Goal: Check status: Check status

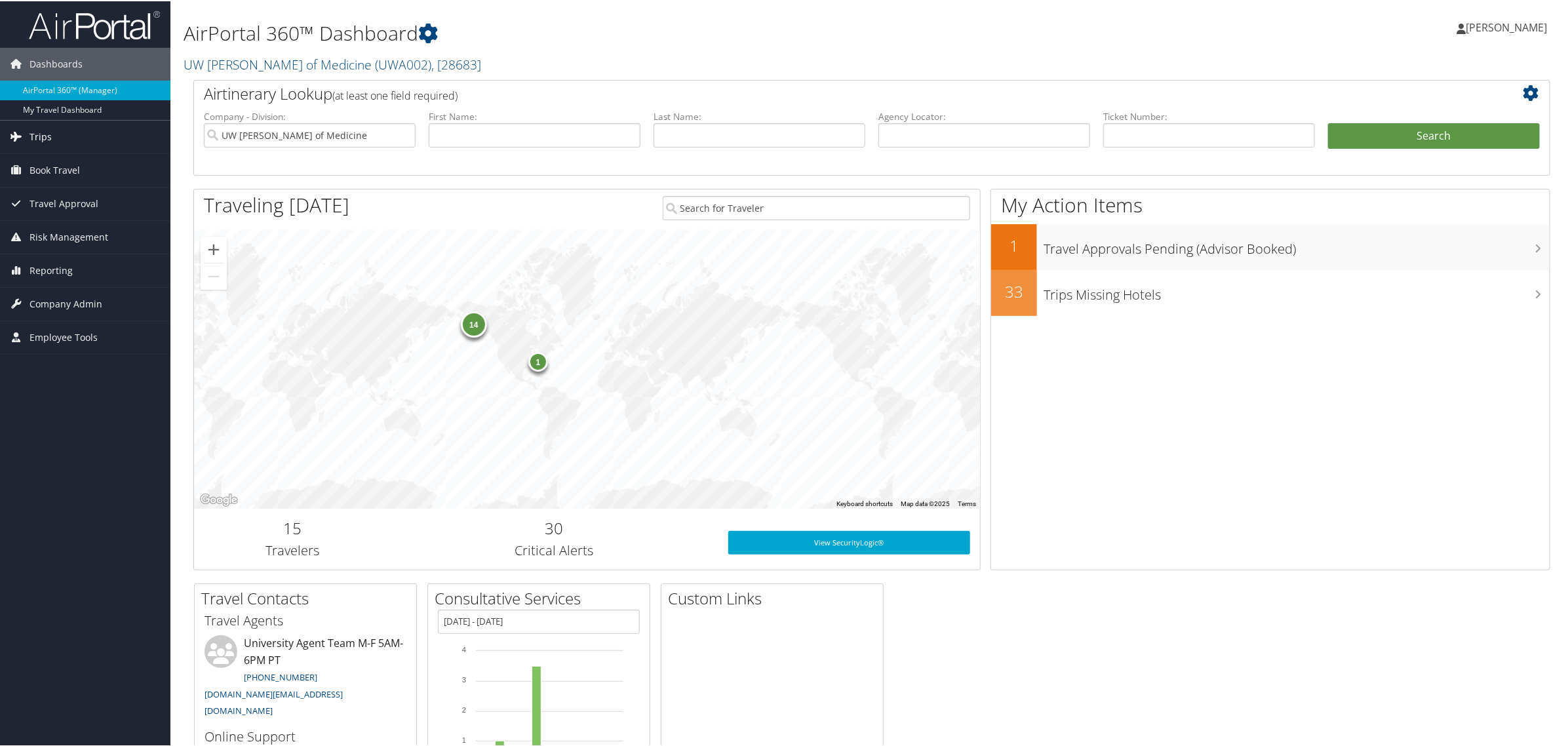
click at [34, 141] on span "Trips" at bounding box center [41, 136] width 22 height 33
click at [49, 162] on link "Airtinerary® Lookup" at bounding box center [85, 162] width 170 height 20
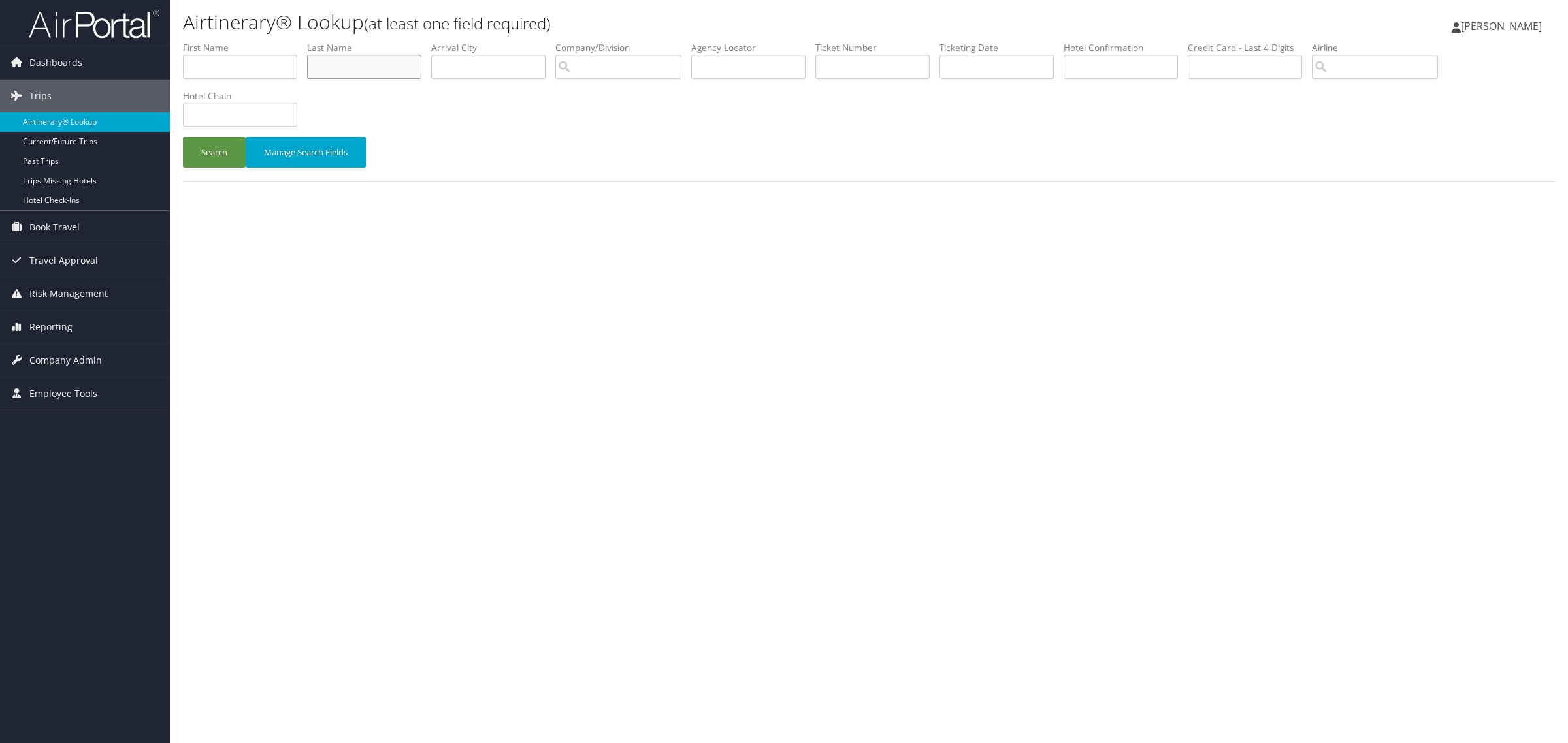
click at [371, 70] on input "text" at bounding box center [365, 66] width 114 height 24
type input "McCarthy"
click at [183, 137] on button "Search" at bounding box center [214, 152] width 63 height 31
click at [213, 156] on button "Search" at bounding box center [214, 152] width 63 height 31
click at [383, 64] on input "McCarthy" at bounding box center [365, 66] width 114 height 24
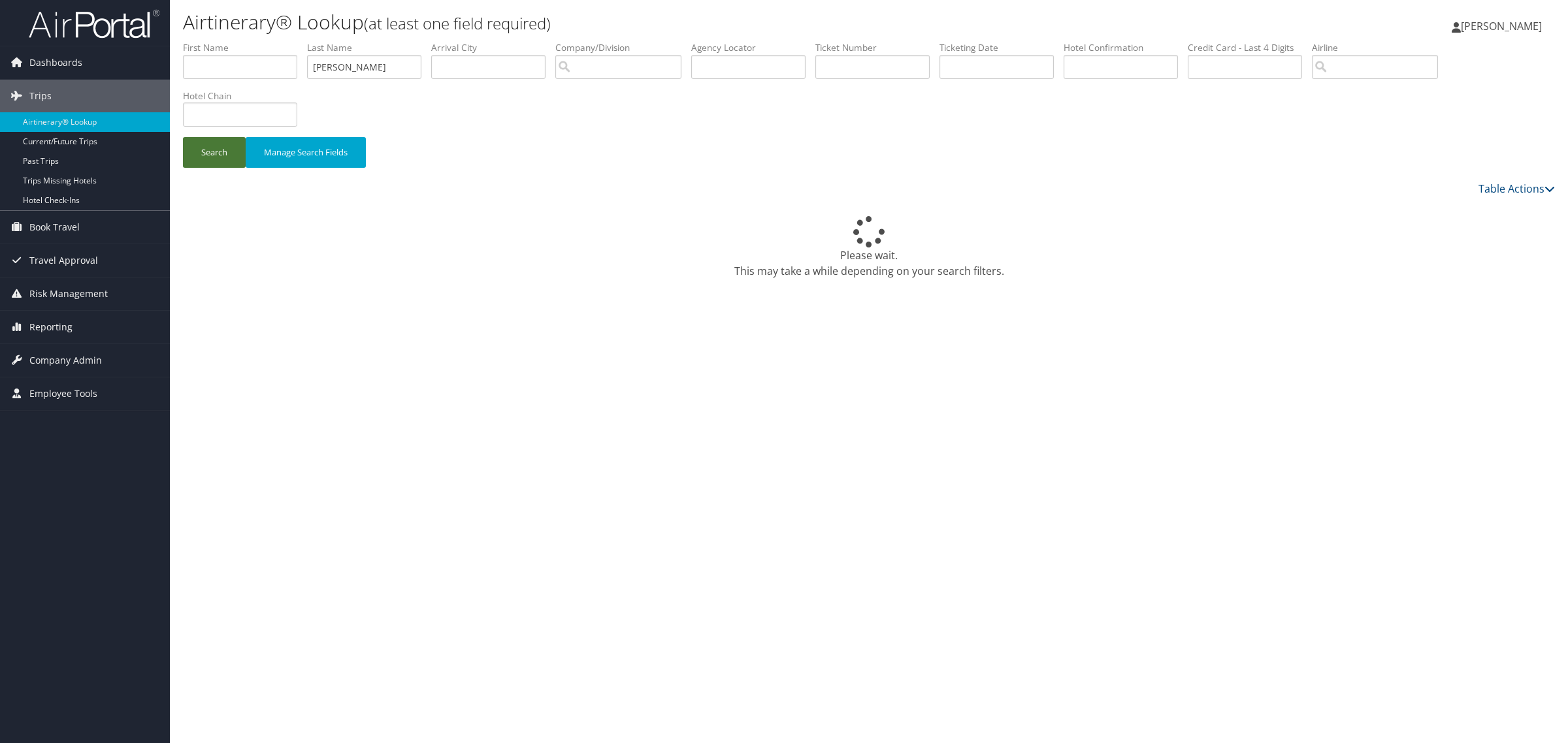
click at [219, 159] on button "Search" at bounding box center [214, 152] width 63 height 31
drag, startPoint x: 0, startPoint y: 0, endPoint x: 378, endPoint y: 61, distance: 382.9
click at [378, 61] on input "text" at bounding box center [365, 66] width 114 height 24
type input "McCarthy"
click at [183, 137] on button "Search" at bounding box center [214, 152] width 63 height 31
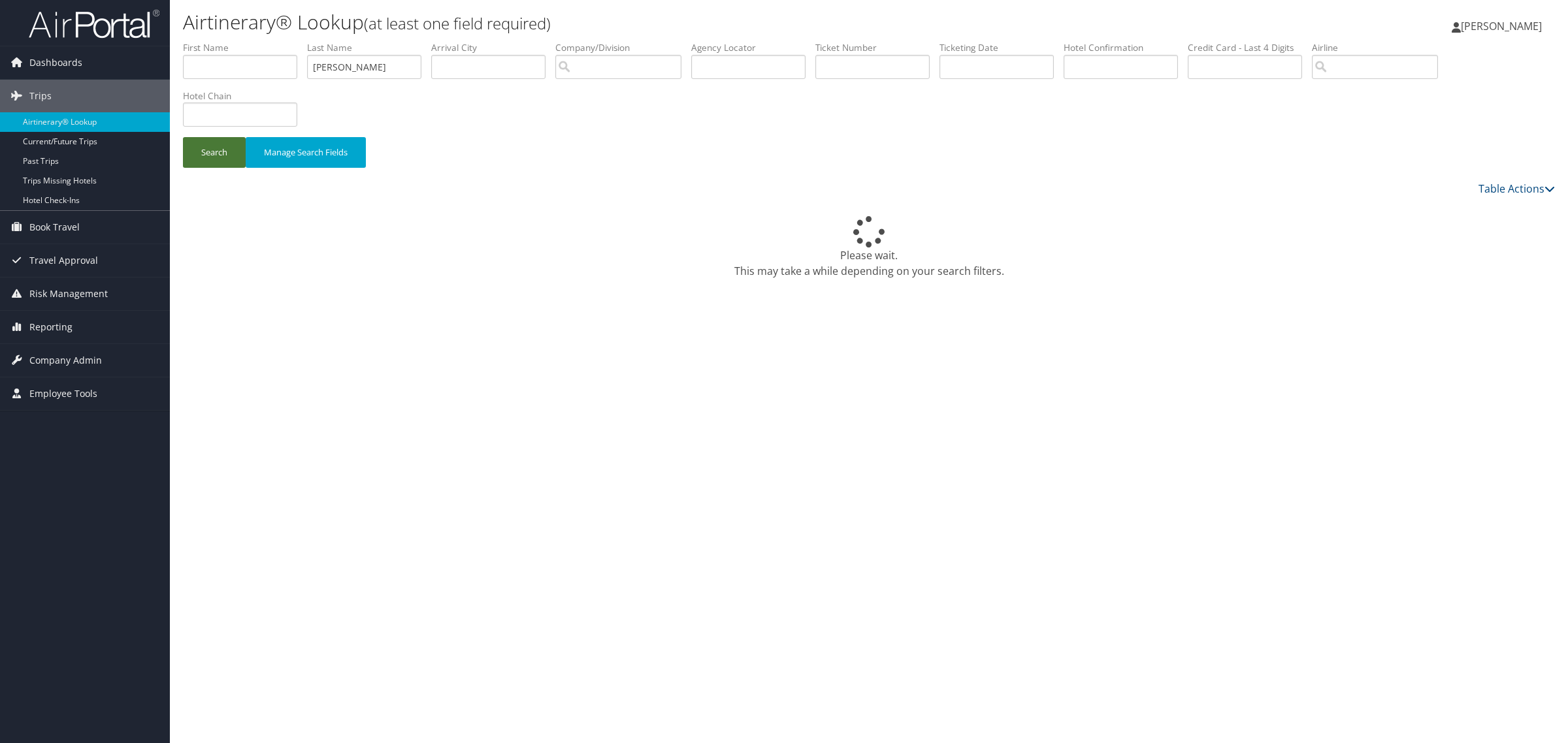
click at [218, 161] on button "Search" at bounding box center [214, 152] width 63 height 31
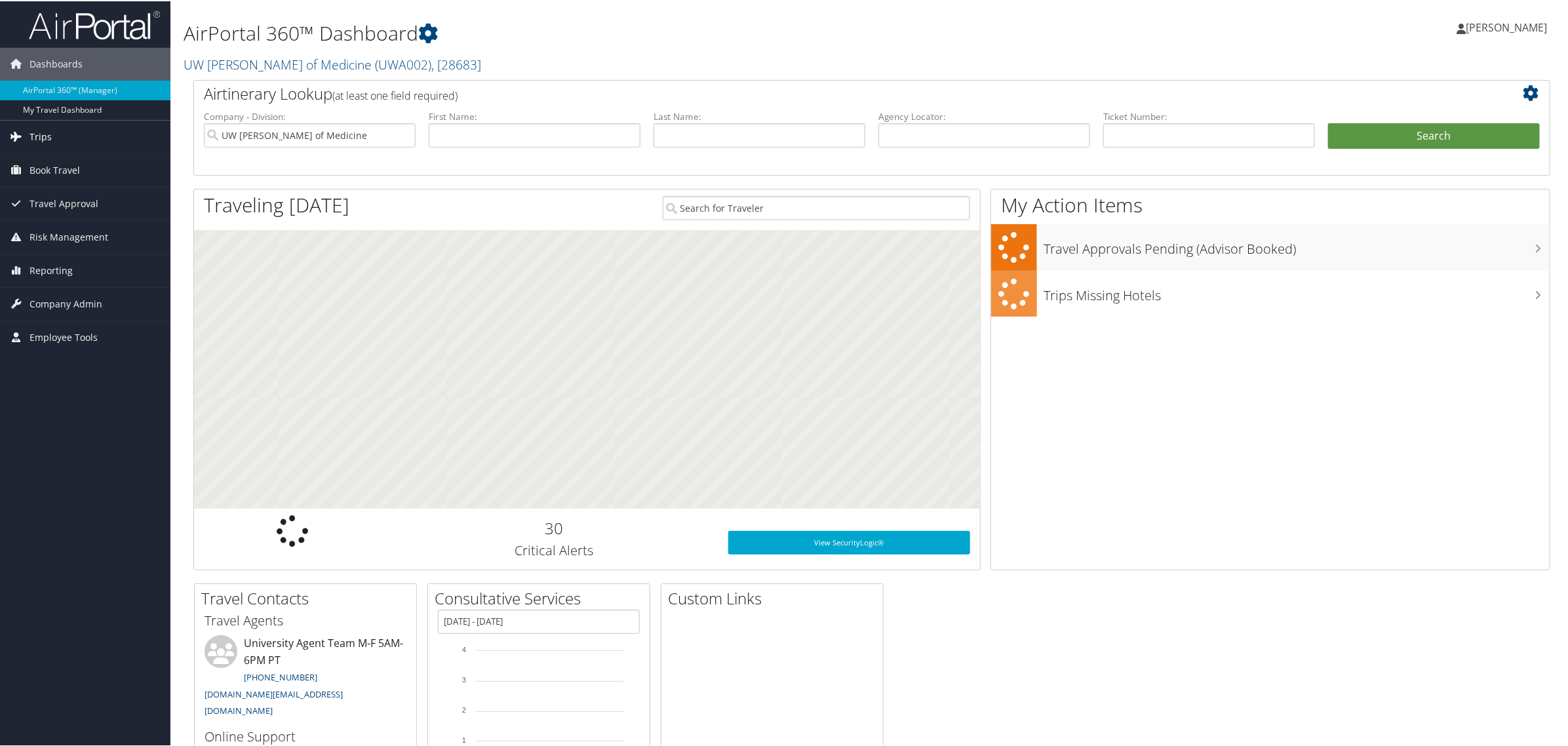
click at [39, 134] on span "Trips" at bounding box center [41, 136] width 22 height 33
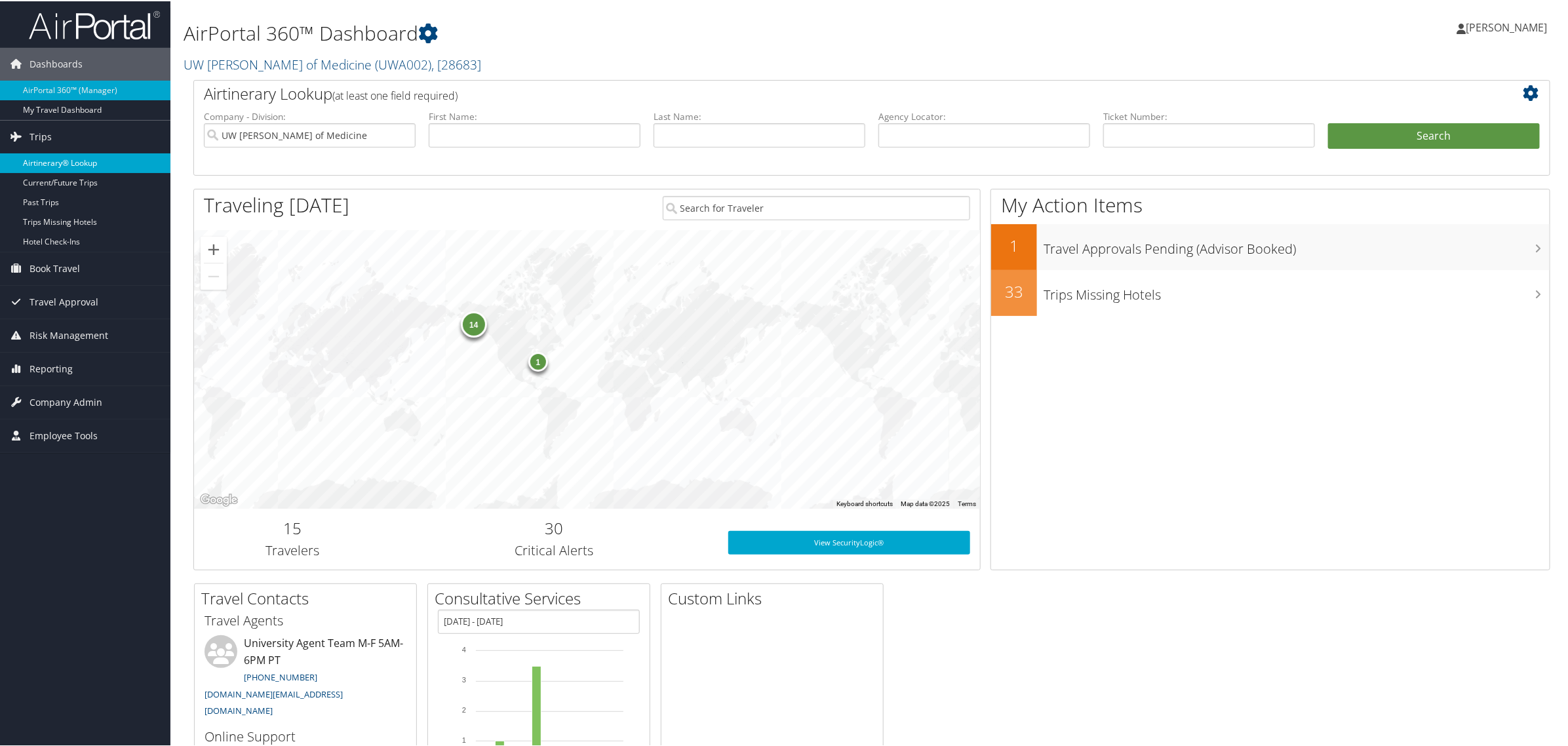
click at [42, 159] on link "Airtinerary® Lookup" at bounding box center [85, 162] width 170 height 20
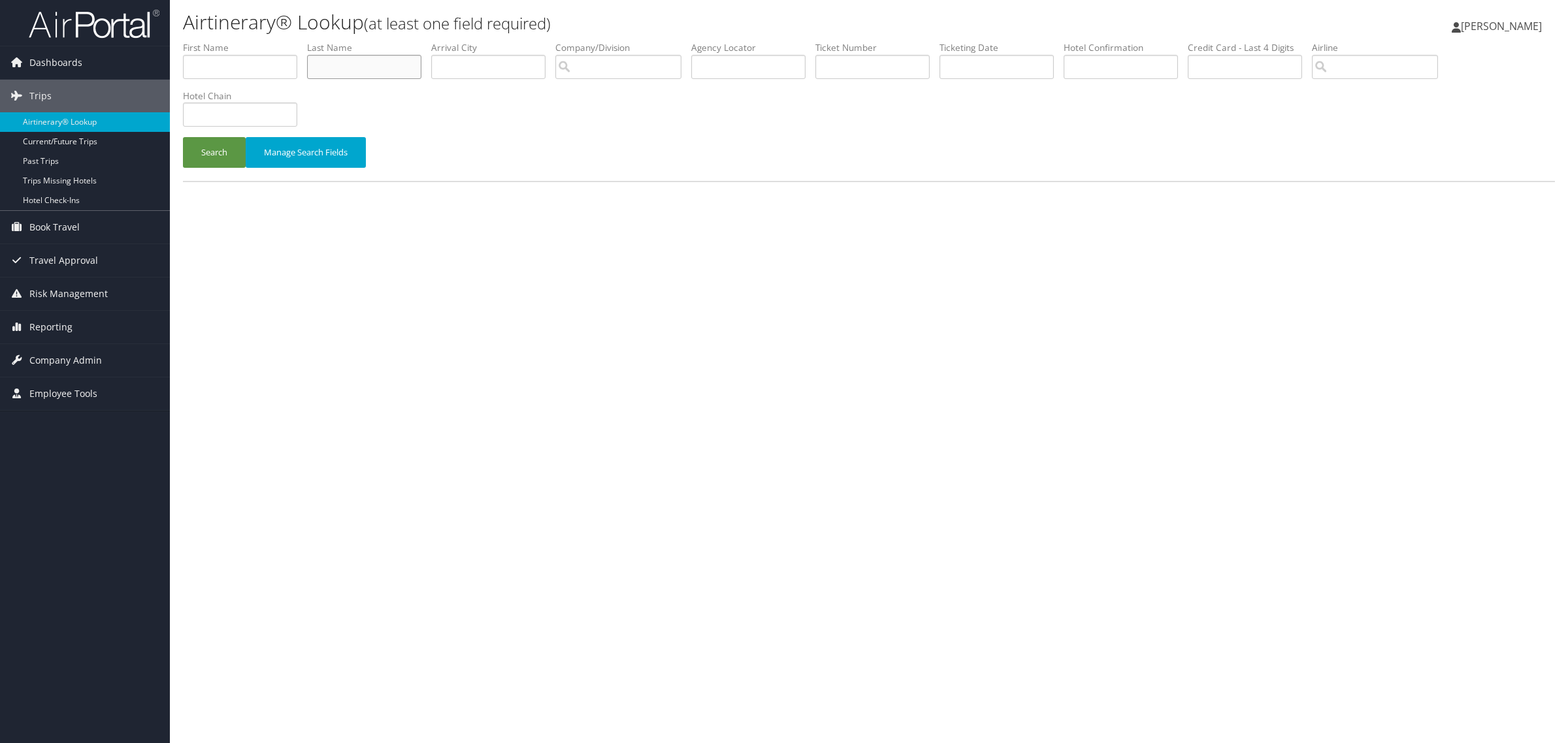
click at [341, 59] on input "text" at bounding box center [365, 66] width 114 height 24
click at [183, 137] on button "Search" at bounding box center [214, 152] width 63 height 31
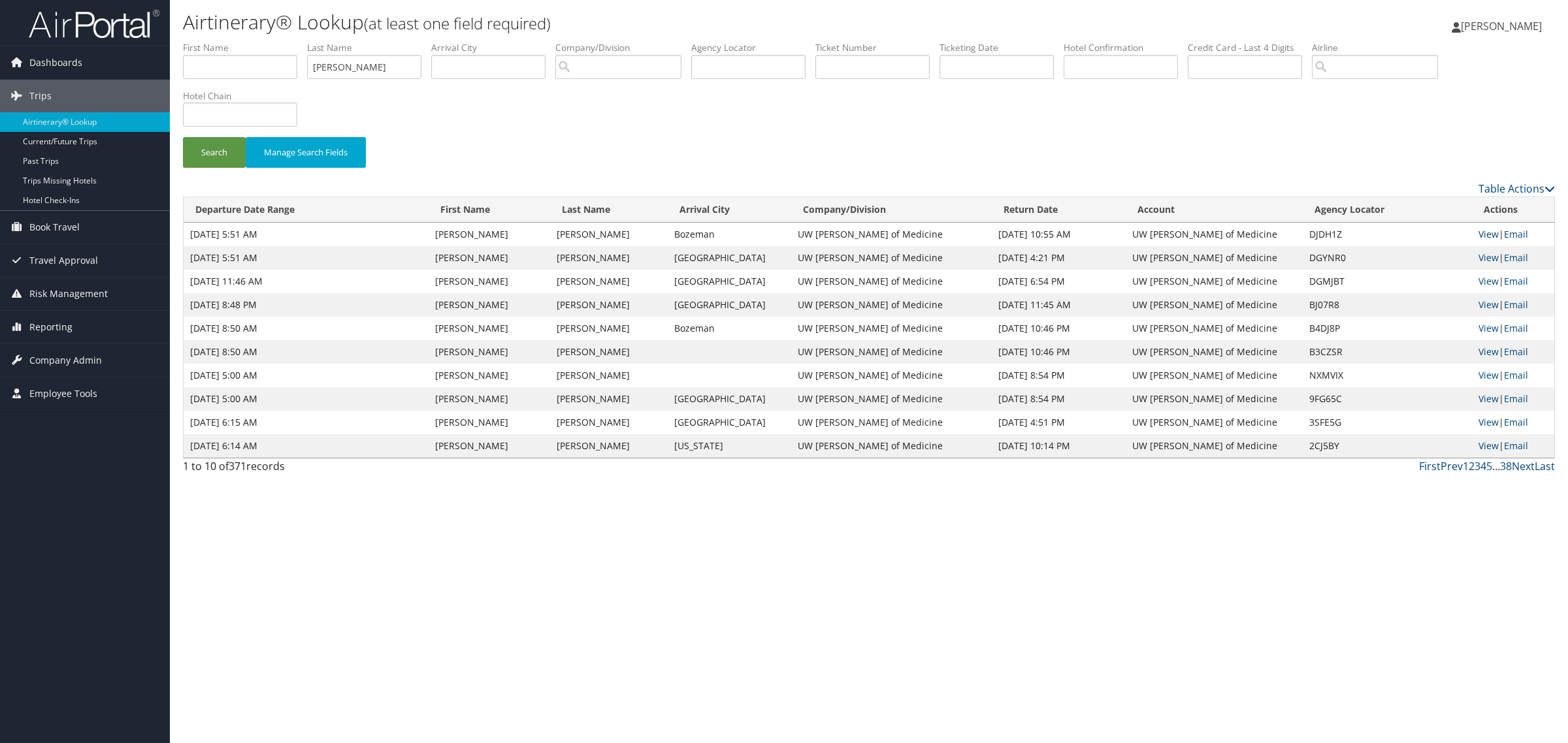
click at [1484, 235] on link "View" at bounding box center [1489, 234] width 20 height 13
click at [1487, 256] on link "View" at bounding box center [1489, 258] width 20 height 13
click at [380, 69] on input "McCarthy" at bounding box center [365, 66] width 114 height 24
type input "M"
click at [183, 137] on button "Search" at bounding box center [214, 152] width 63 height 31
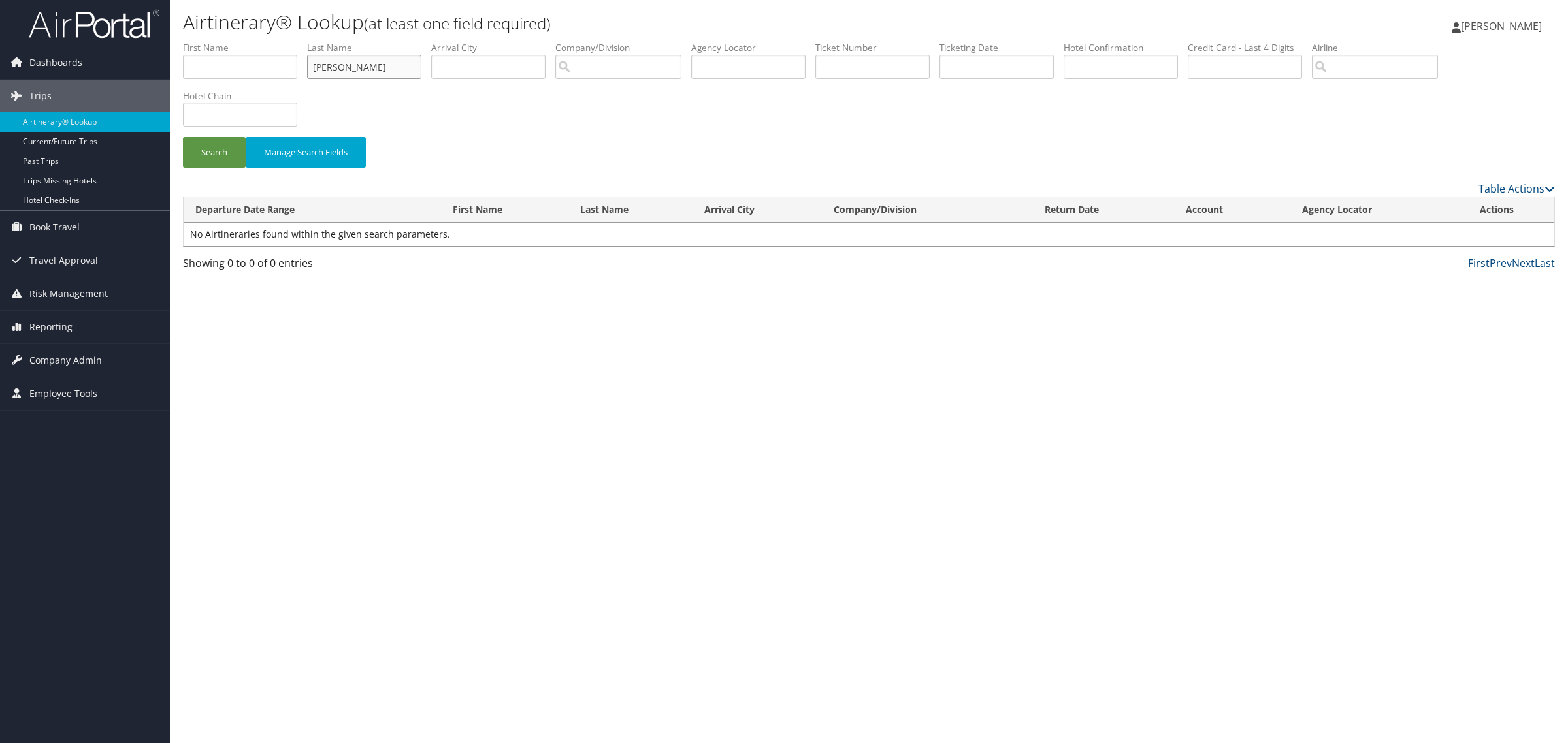
click at [331, 69] on input "Gerish" at bounding box center [365, 66] width 114 height 24
type input "Gerrish"
click at [183, 137] on button "Search" at bounding box center [214, 152] width 63 height 31
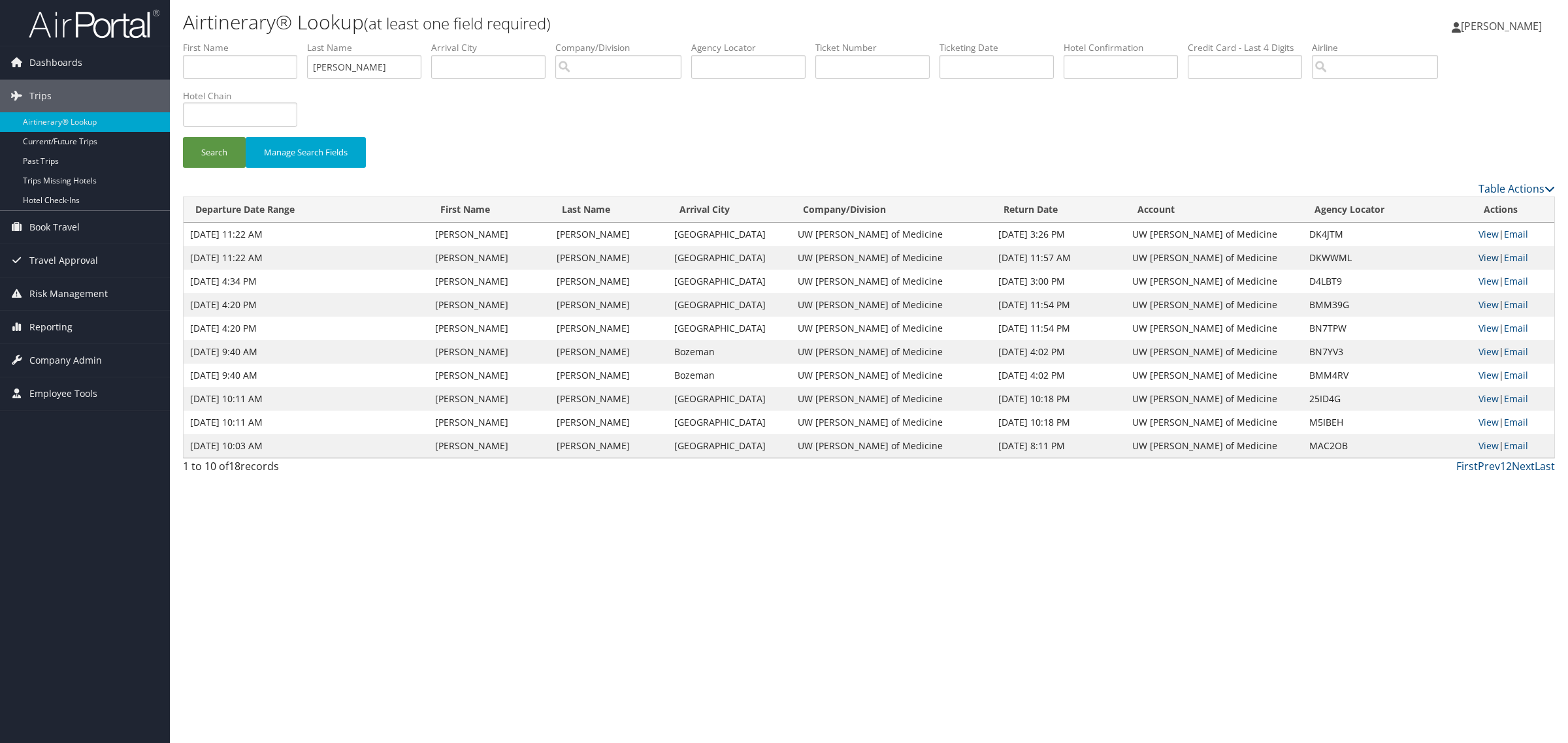
click at [1483, 255] on link "View" at bounding box center [1489, 258] width 20 height 13
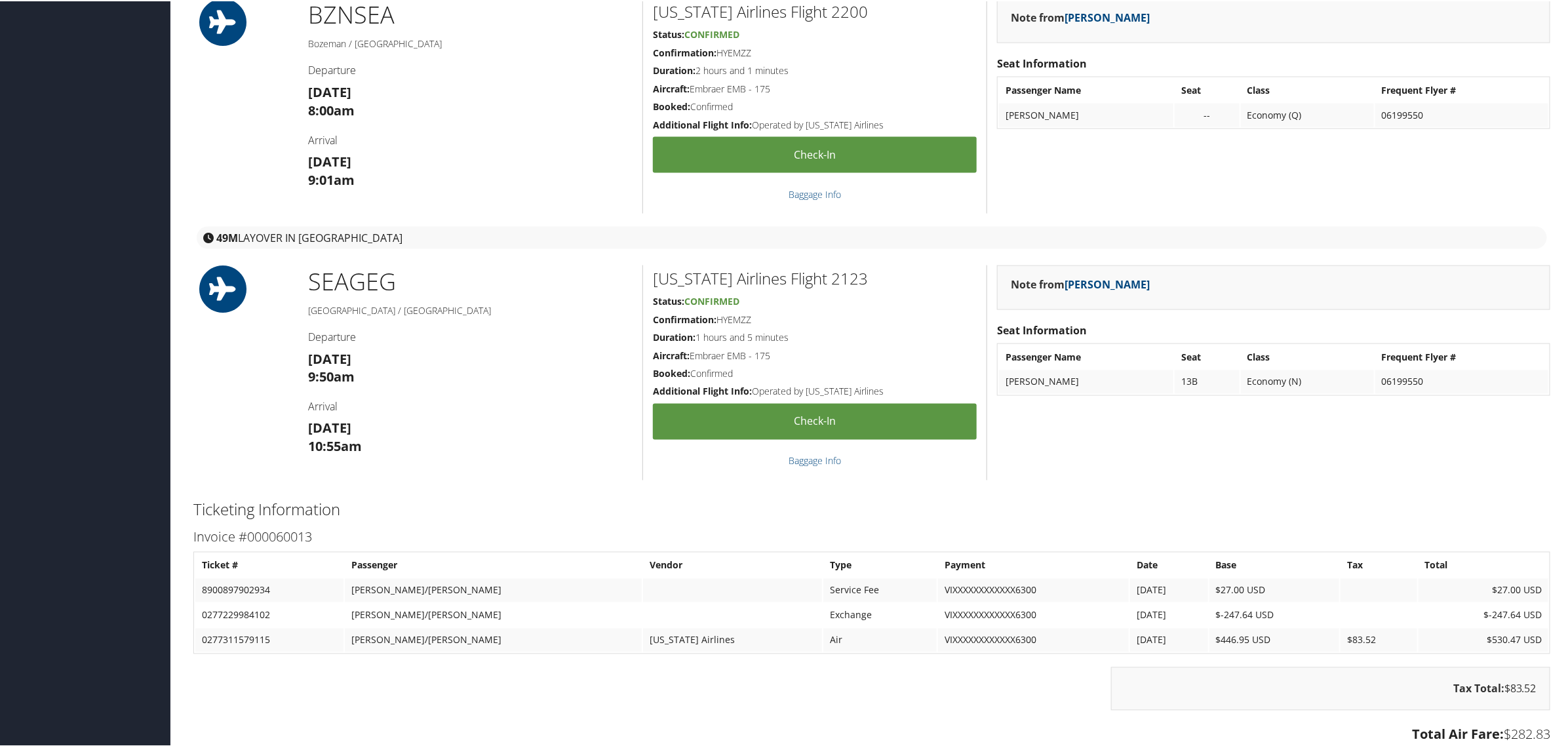
scroll to position [1028, 0]
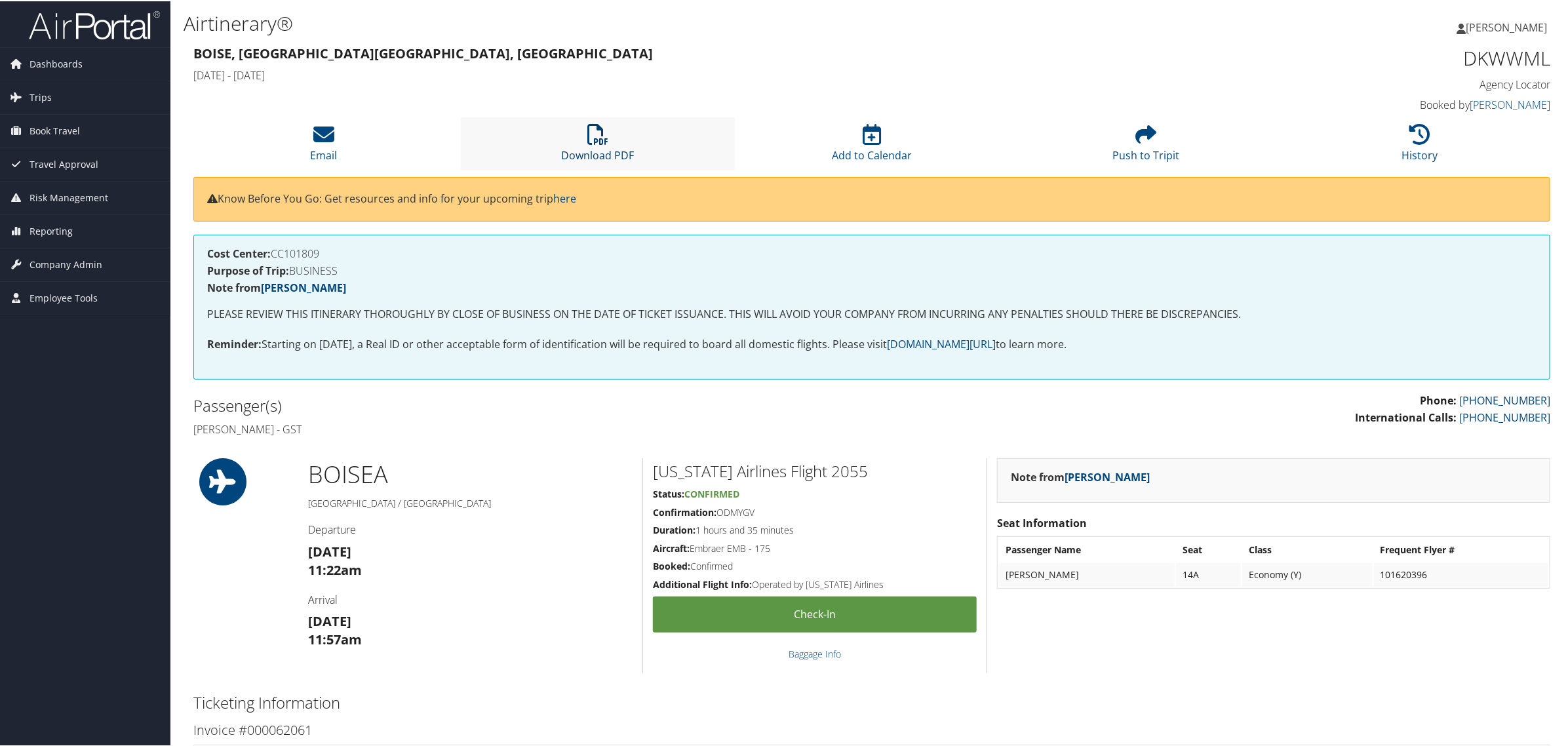
click at [594, 133] on icon at bounding box center [597, 133] width 21 height 21
